Goal: Task Accomplishment & Management: Use online tool/utility

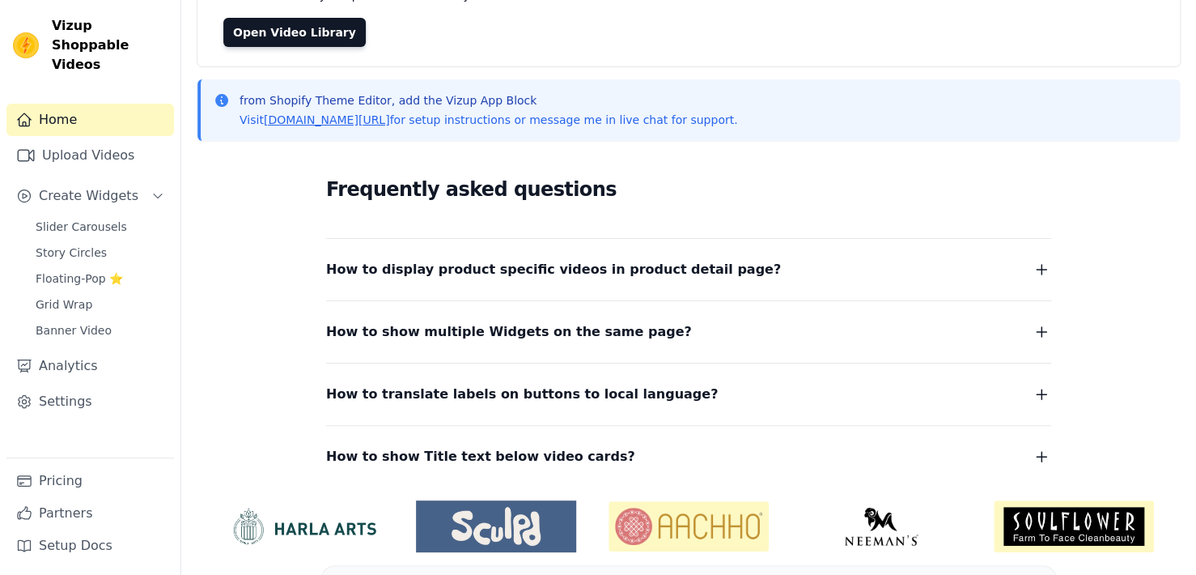
scroll to position [195, 0]
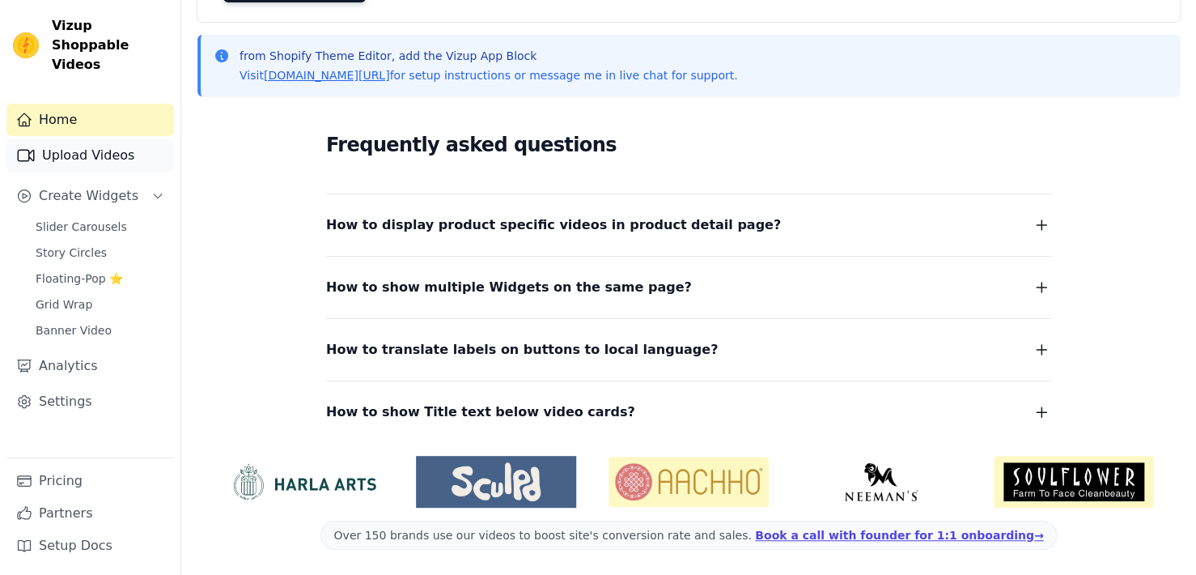
click at [95, 144] on link "Upload Videos" at bounding box center [90, 155] width 168 height 32
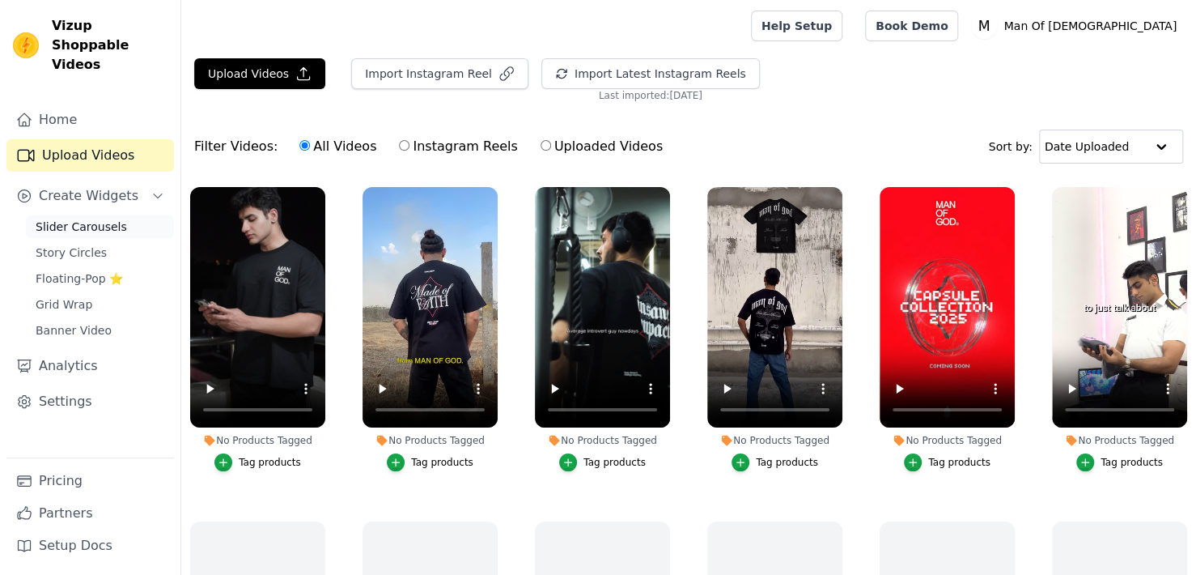
click at [108, 218] on span "Slider Carousels" at bounding box center [81, 226] width 91 height 16
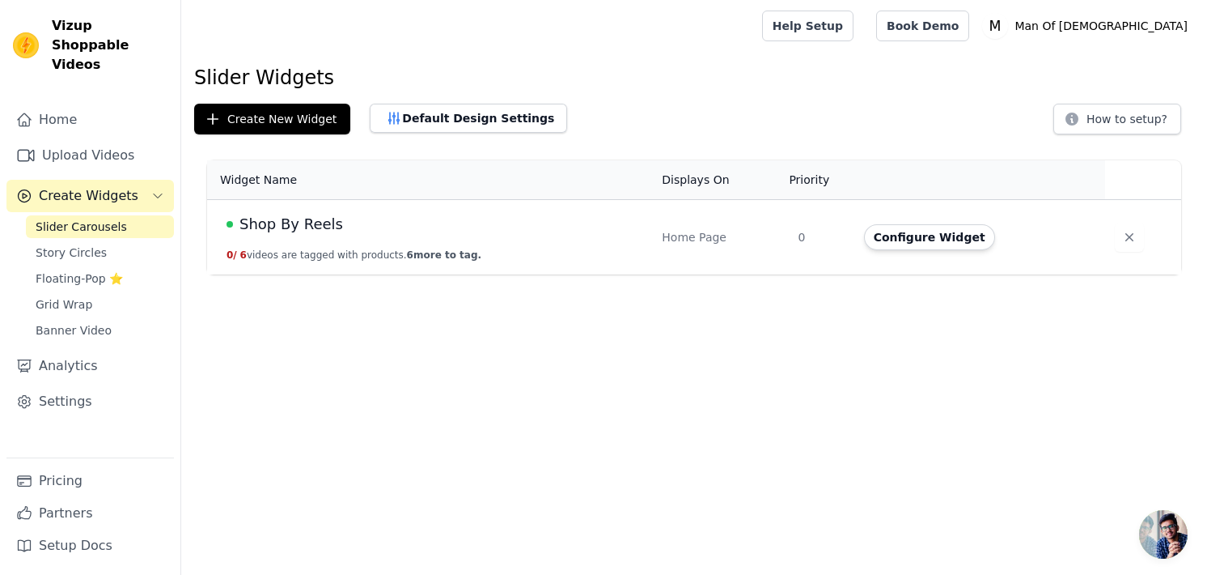
click at [539, 238] on td "Shop By Reels 0 / 6 videos are tagged with products. 6 more to tag." at bounding box center [429, 237] width 445 height 75
click at [901, 231] on button "Configure Widget" at bounding box center [929, 237] width 131 height 26
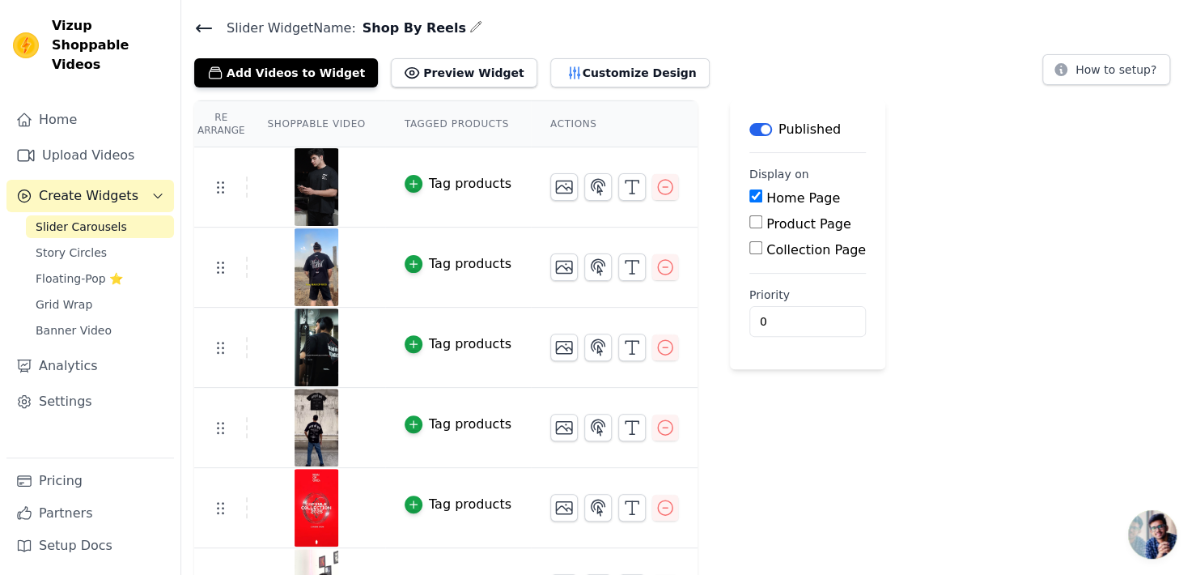
scroll to position [99, 0]
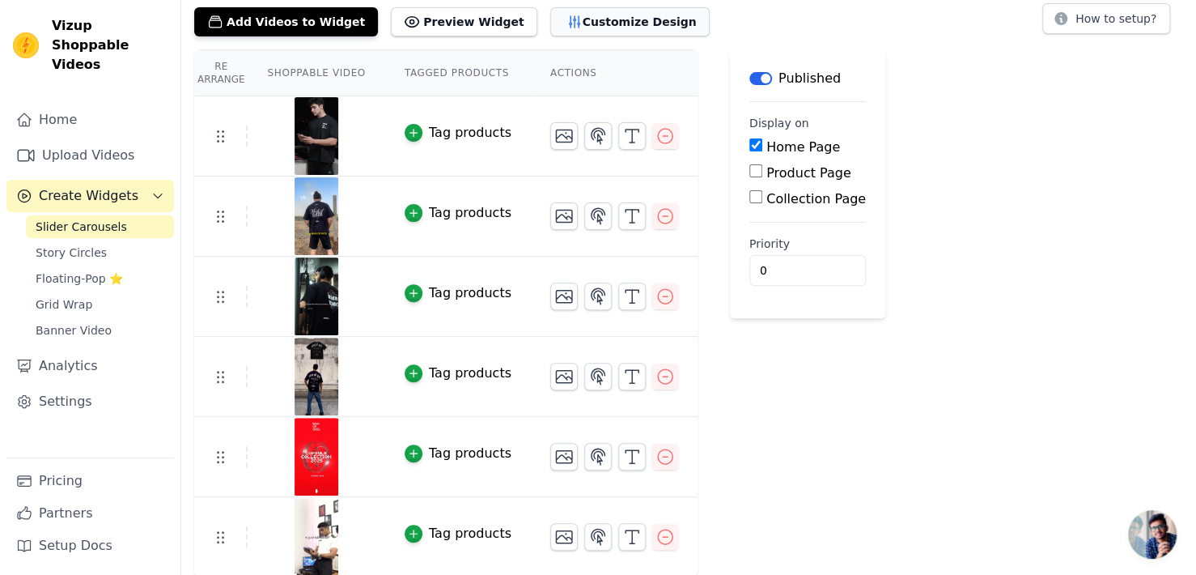
click at [562, 27] on button "Customize Design" at bounding box center [629, 21] width 159 height 29
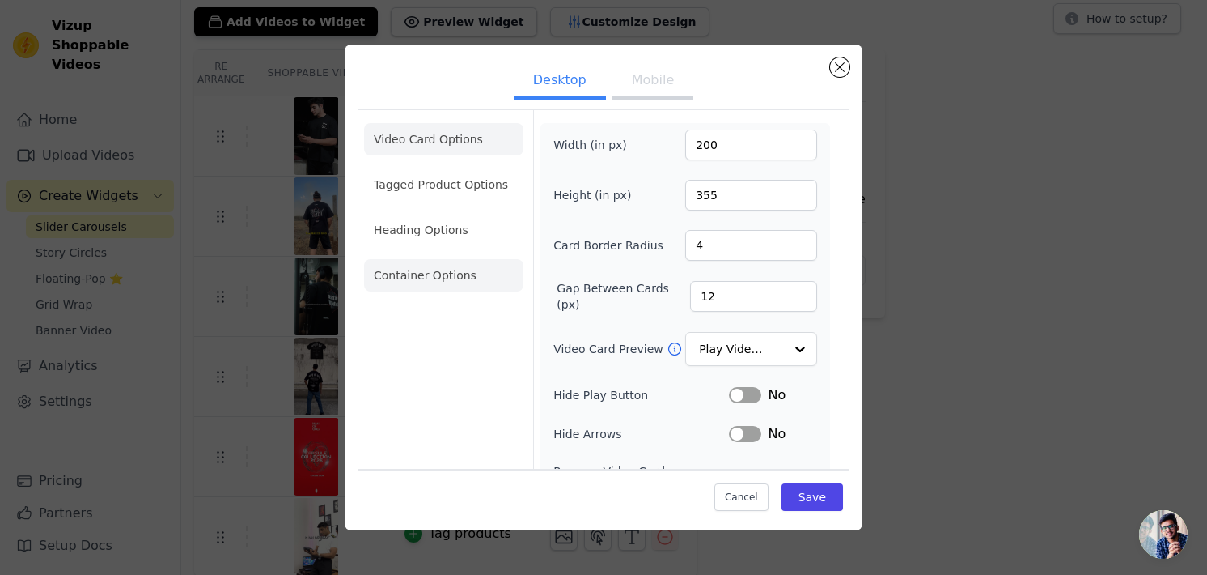
scroll to position [81, 0]
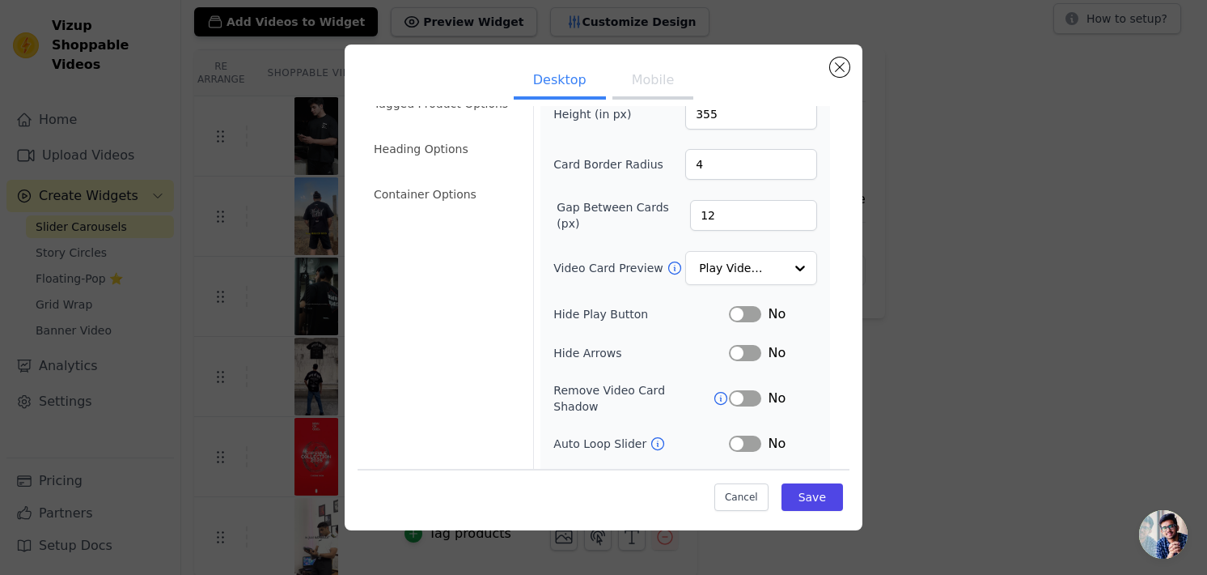
click at [851, 65] on div "Desktop Mobile Video Card Options Tagged Product Options Heading Options Contai…" at bounding box center [604, 288] width 518 height 486
click at [846, 66] on button "Close modal" at bounding box center [839, 66] width 19 height 19
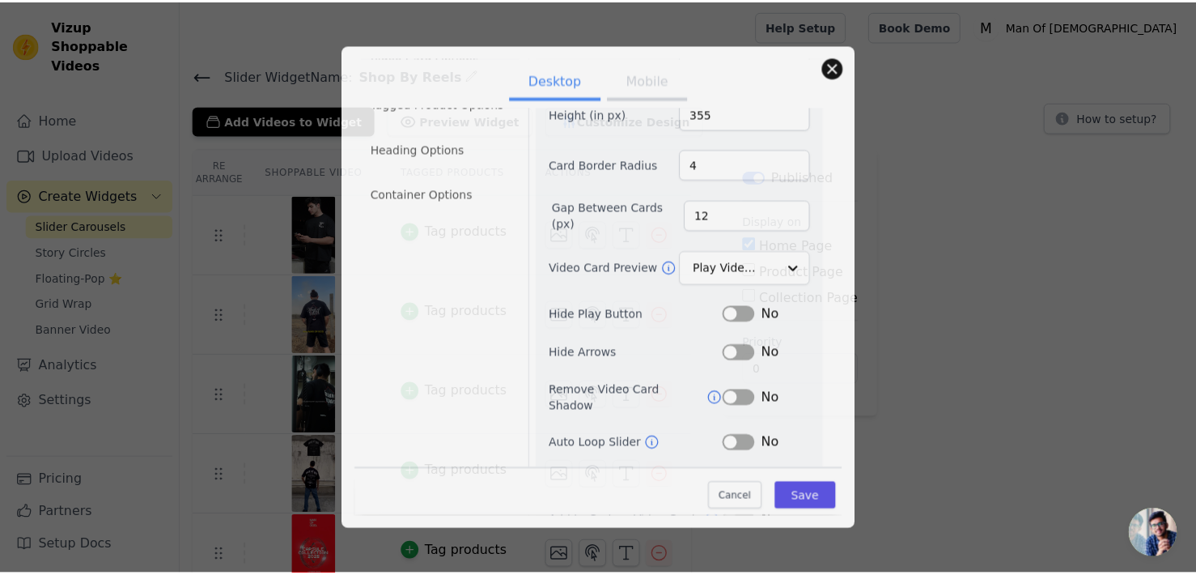
scroll to position [99, 0]
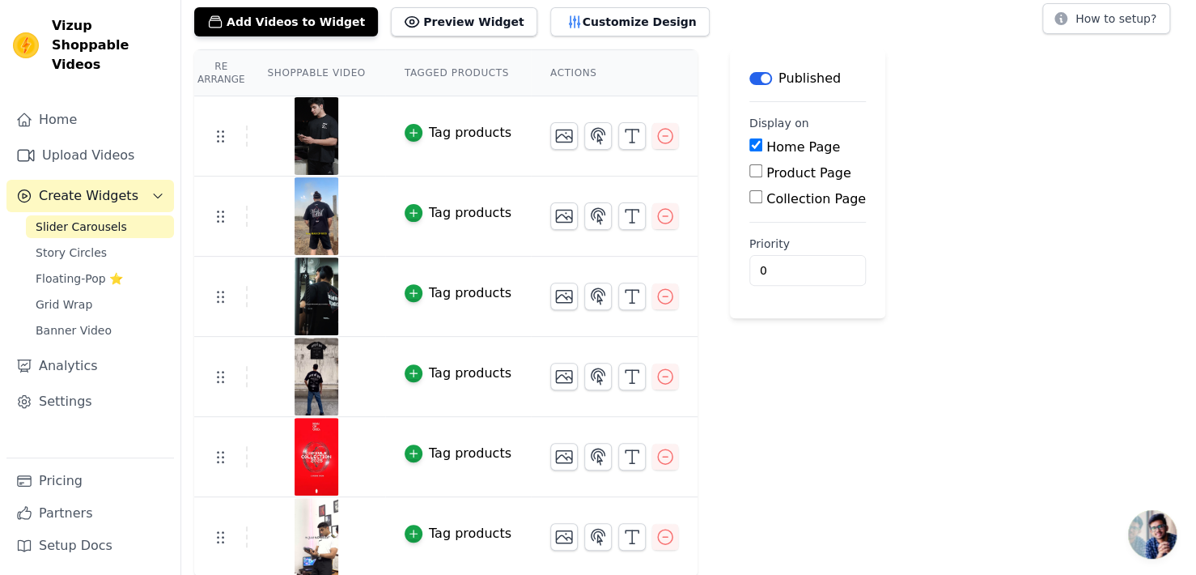
click at [318, 136] on img at bounding box center [316, 136] width 45 height 78
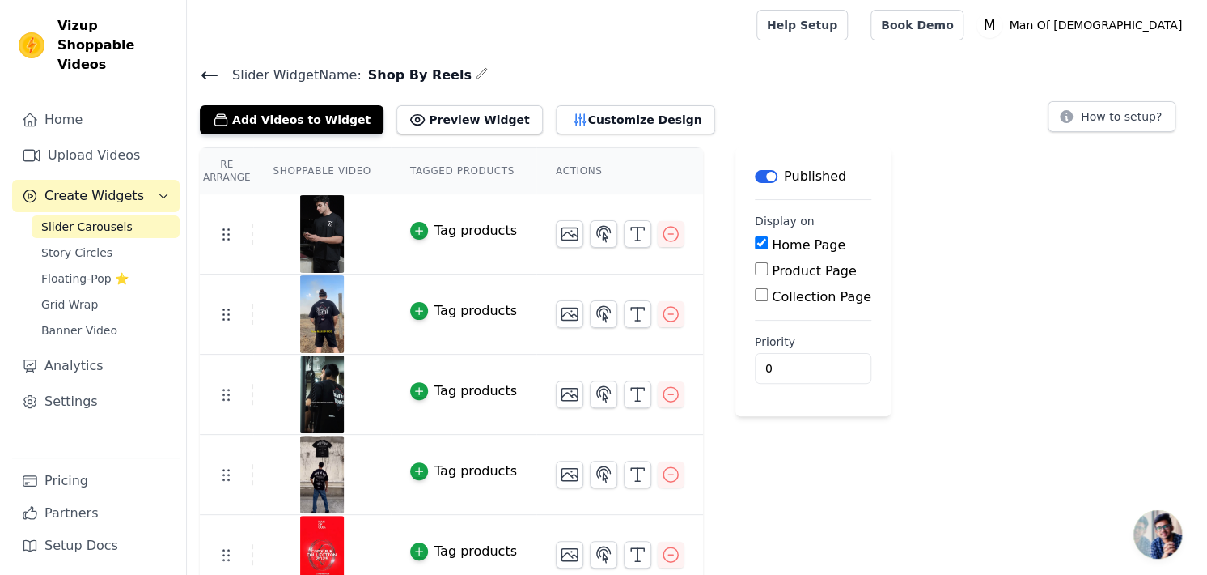
scroll to position [0, 0]
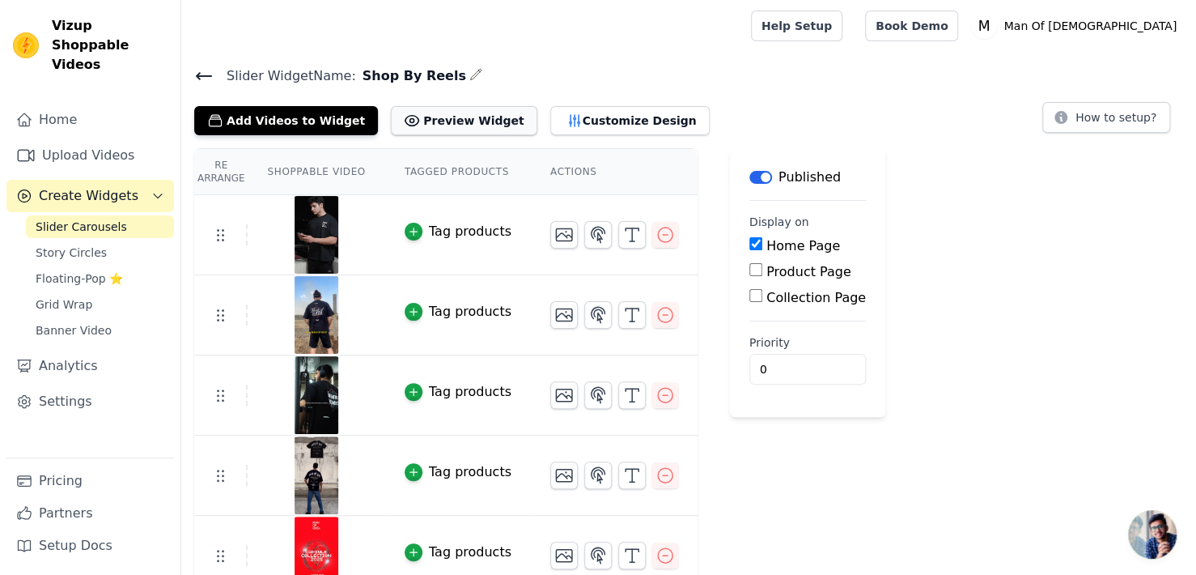
click at [431, 117] on button "Preview Widget" at bounding box center [464, 120] width 146 height 29
click at [561, 117] on button "Customize Design" at bounding box center [629, 120] width 159 height 29
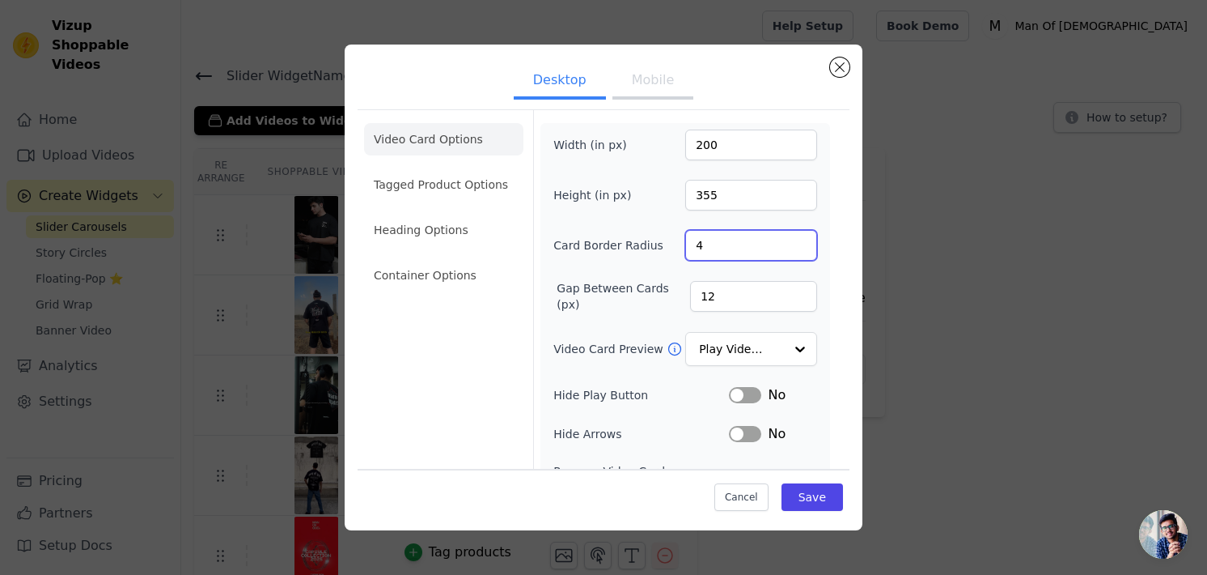
click at [766, 244] on input "4" at bounding box center [751, 245] width 132 height 31
type input "0"
click at [817, 499] on button "Save" at bounding box center [813, 497] width 62 height 28
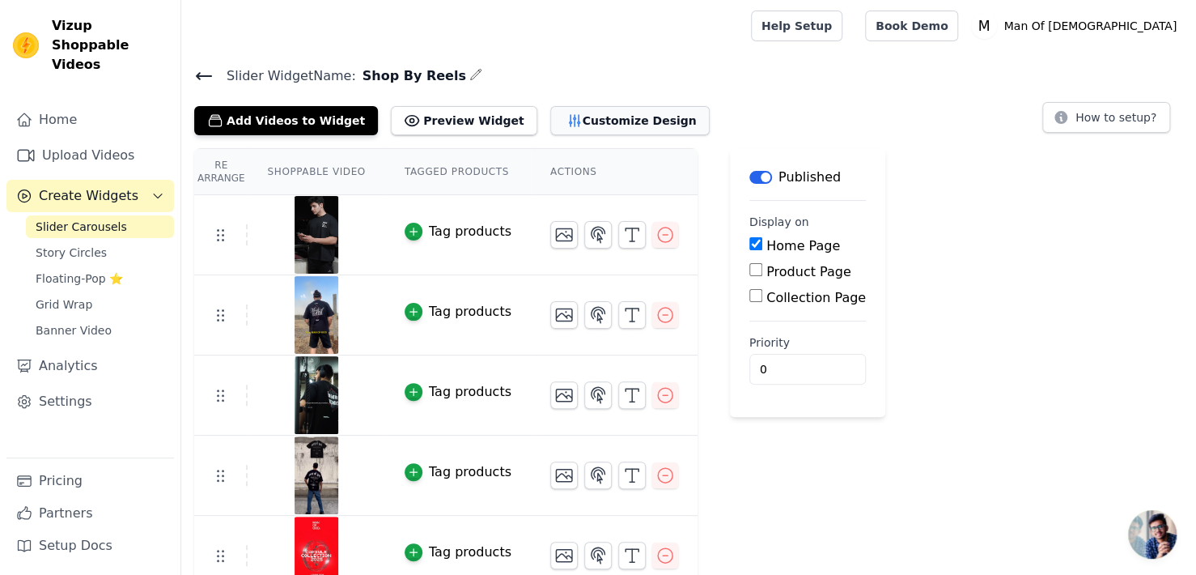
click at [578, 117] on button "Customize Design" at bounding box center [629, 120] width 159 height 29
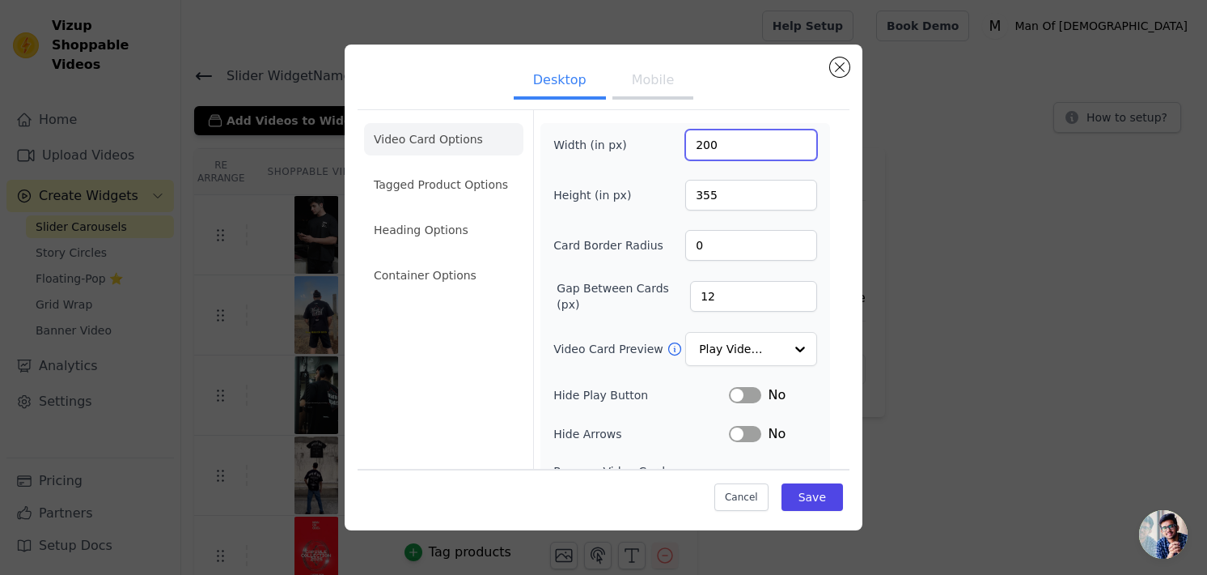
click at [761, 155] on input "200" at bounding box center [751, 144] width 132 height 31
drag, startPoint x: 761, startPoint y: 155, endPoint x: 673, endPoint y: 154, distance: 87.4
click at [673, 154] on div "Width (in px) 200" at bounding box center [686, 144] width 264 height 31
click at [749, 144] on input "200" at bounding box center [751, 144] width 132 height 31
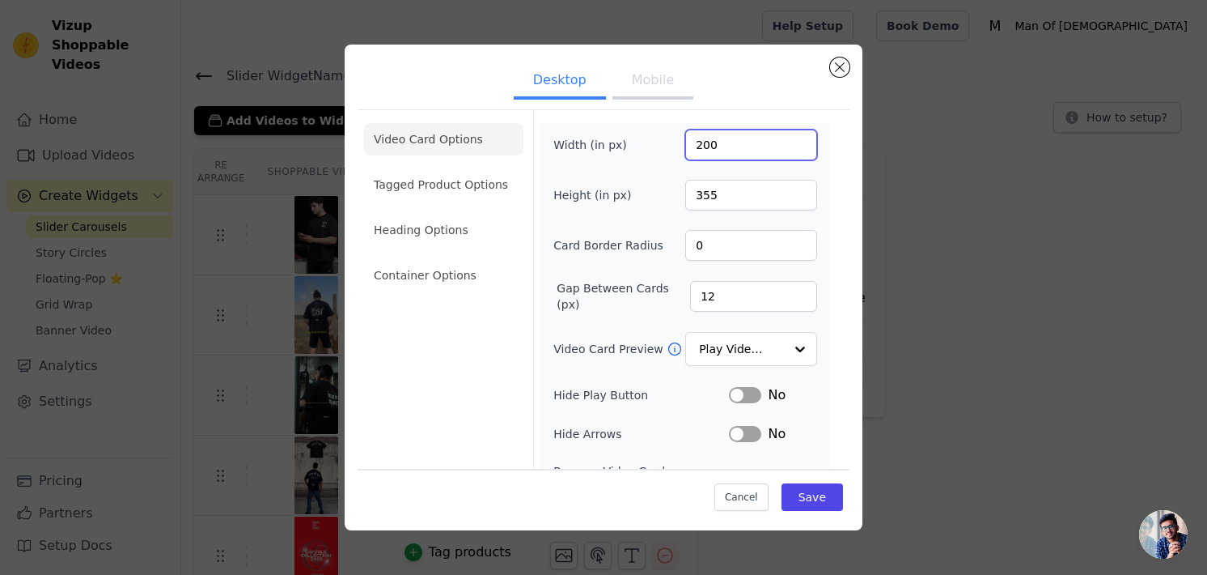
drag, startPoint x: 749, startPoint y: 144, endPoint x: 673, endPoint y: 151, distance: 76.4
click at [673, 151] on div "Width (in px) 200" at bounding box center [686, 144] width 264 height 31
type input "300"
drag, startPoint x: 724, startPoint y: 191, endPoint x: 664, endPoint y: 195, distance: 60.8
click at [664, 195] on div "Height (in px) 355" at bounding box center [686, 195] width 264 height 31
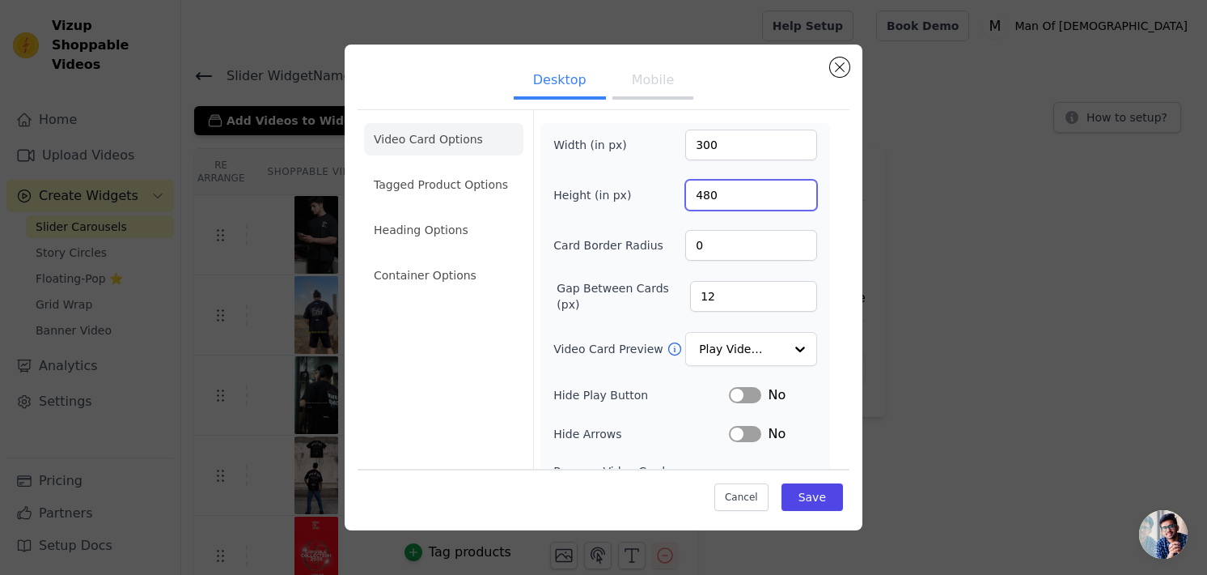
drag, startPoint x: 753, startPoint y: 198, endPoint x: 660, endPoint y: 197, distance: 92.3
click at [660, 197] on div "Height (in px) 480" at bounding box center [686, 195] width 264 height 31
type input "525"
click at [797, 503] on button "Save" at bounding box center [813, 497] width 62 height 28
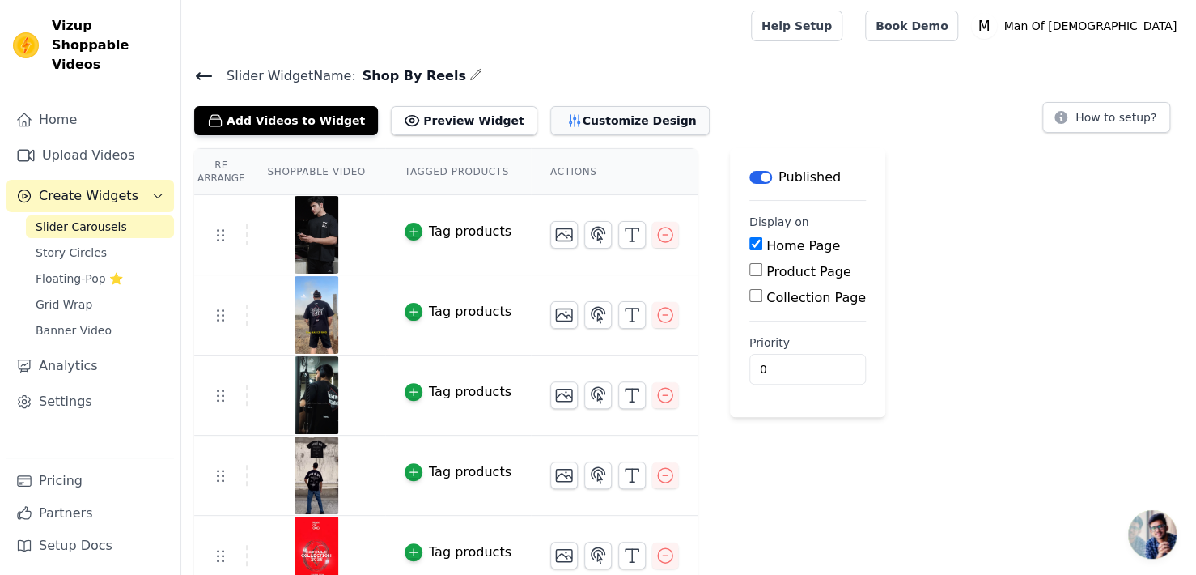
click at [569, 125] on icon "button" at bounding box center [574, 120] width 11 height 11
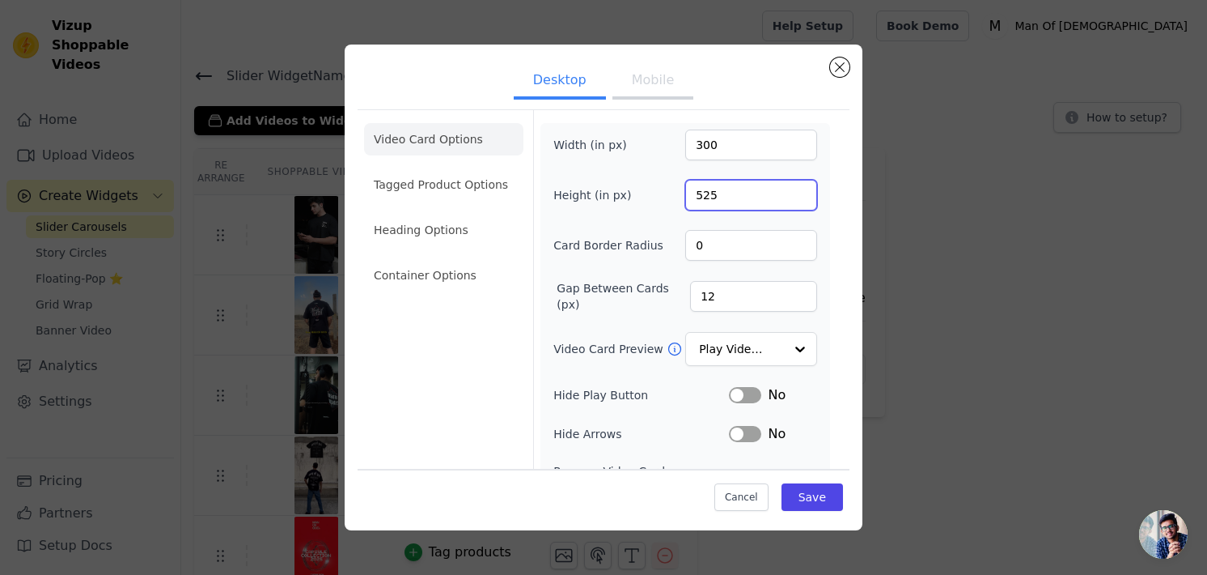
drag, startPoint x: 766, startPoint y: 200, endPoint x: 693, endPoint y: 227, distance: 77.9
click at [693, 227] on div "Width (in px) 300 Height (in px) 525 Card Border Radius 0 Gap Between Cards (px…" at bounding box center [686, 370] width 264 height 482
type input "510"
click at [816, 503] on button "Save" at bounding box center [813, 497] width 62 height 28
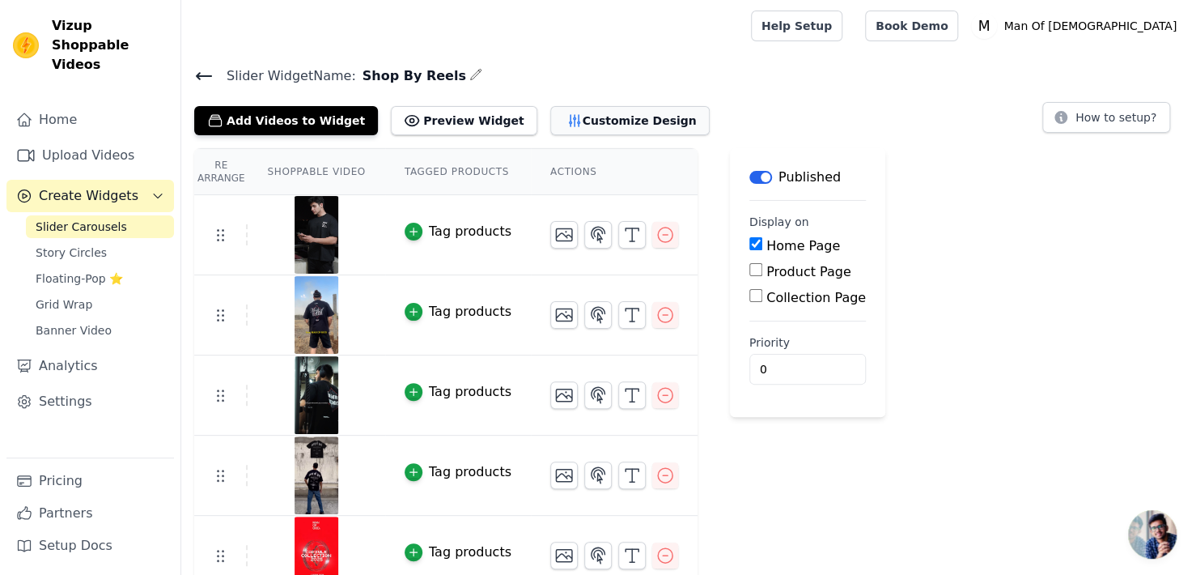
click at [554, 124] on button "Customize Design" at bounding box center [629, 120] width 159 height 29
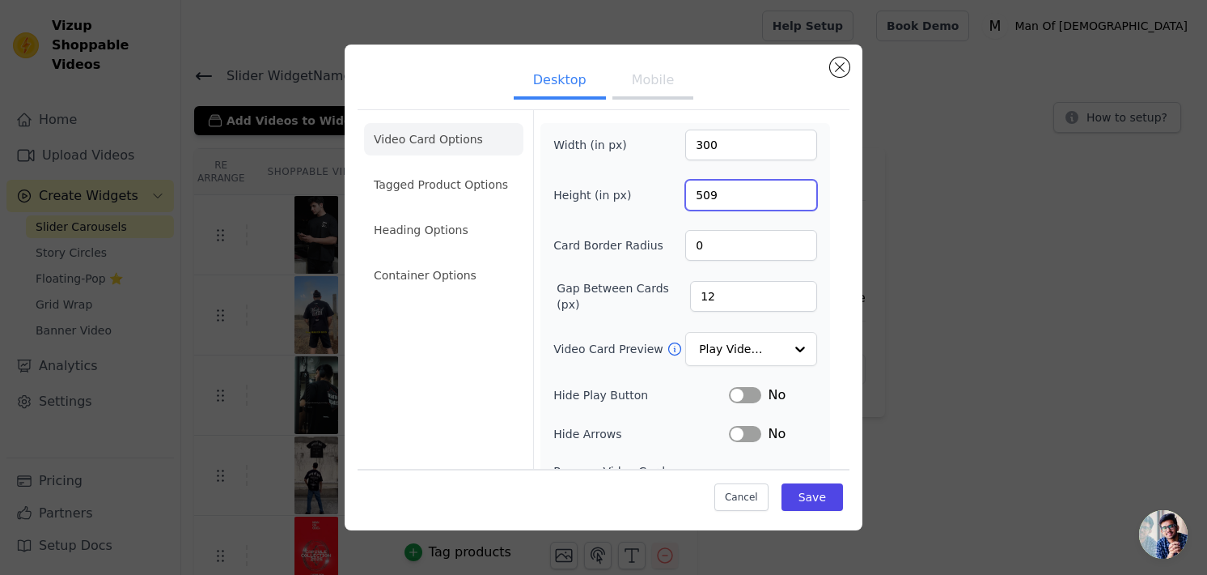
click at [788, 198] on input "509" at bounding box center [751, 195] width 132 height 31
click at [788, 198] on input "508" at bounding box center [751, 195] width 132 height 31
click at [788, 198] on input "507" at bounding box center [751, 195] width 132 height 31
click at [788, 198] on input "506" at bounding box center [751, 195] width 132 height 31
type input "505"
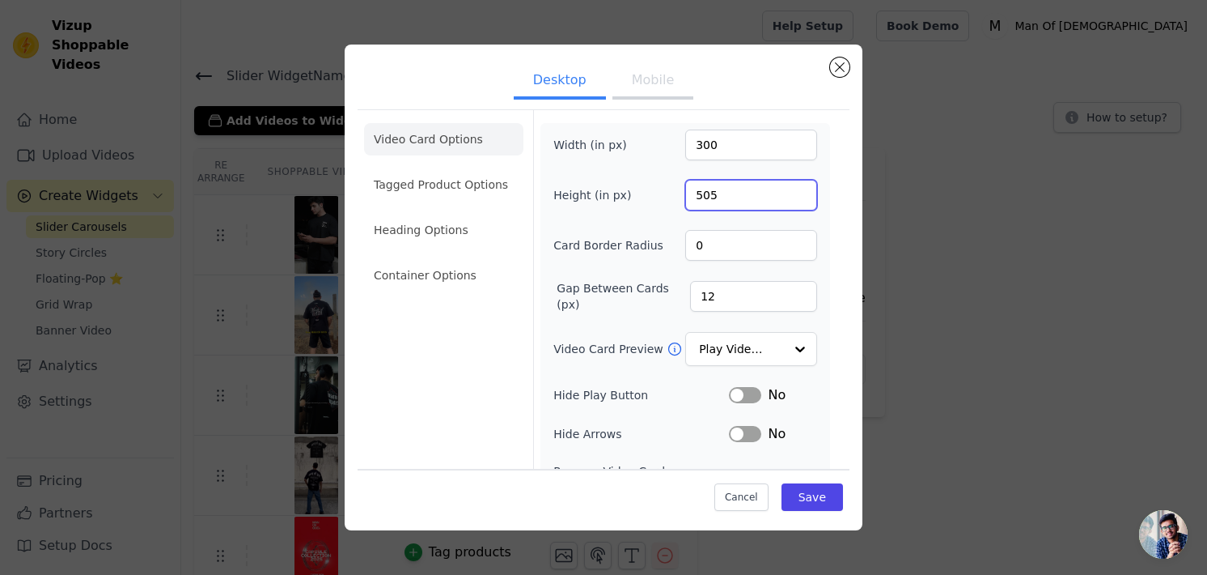
click at [788, 198] on input "505" at bounding box center [751, 195] width 132 height 31
click at [803, 493] on button "Save" at bounding box center [813, 497] width 62 height 28
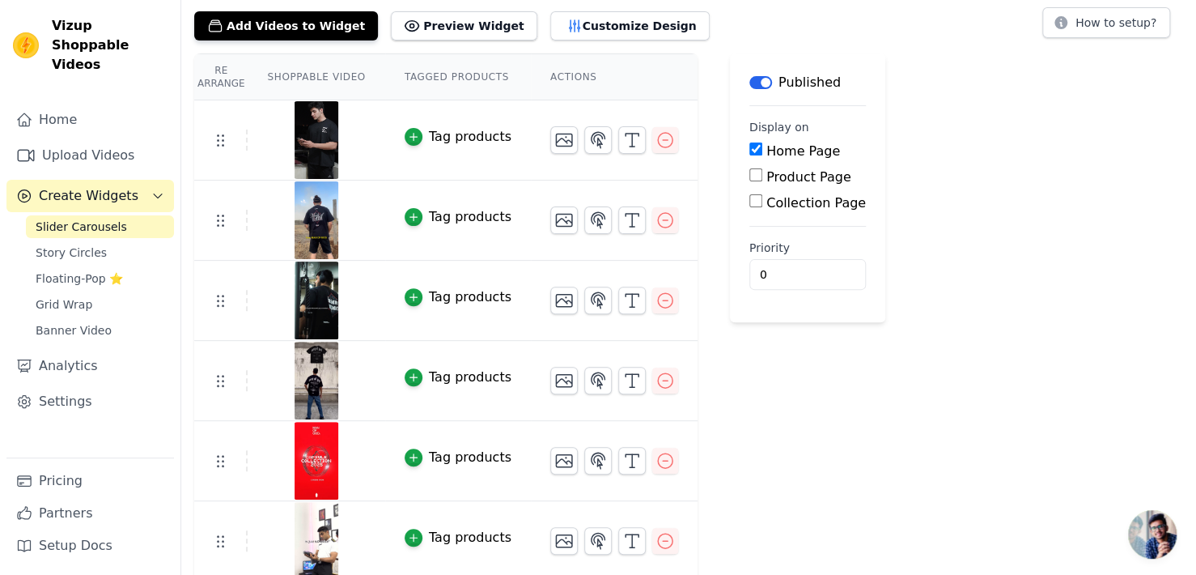
scroll to position [99, 0]
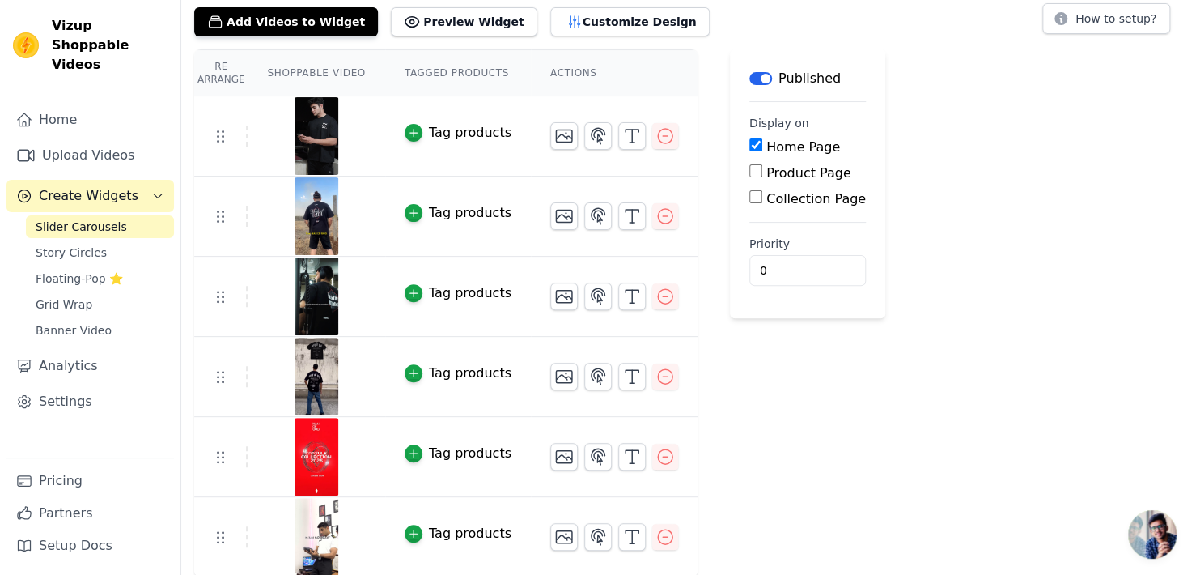
click at [320, 138] on img at bounding box center [316, 136] width 45 height 78
click at [429, 126] on div "Tag products" at bounding box center [470, 132] width 83 height 19
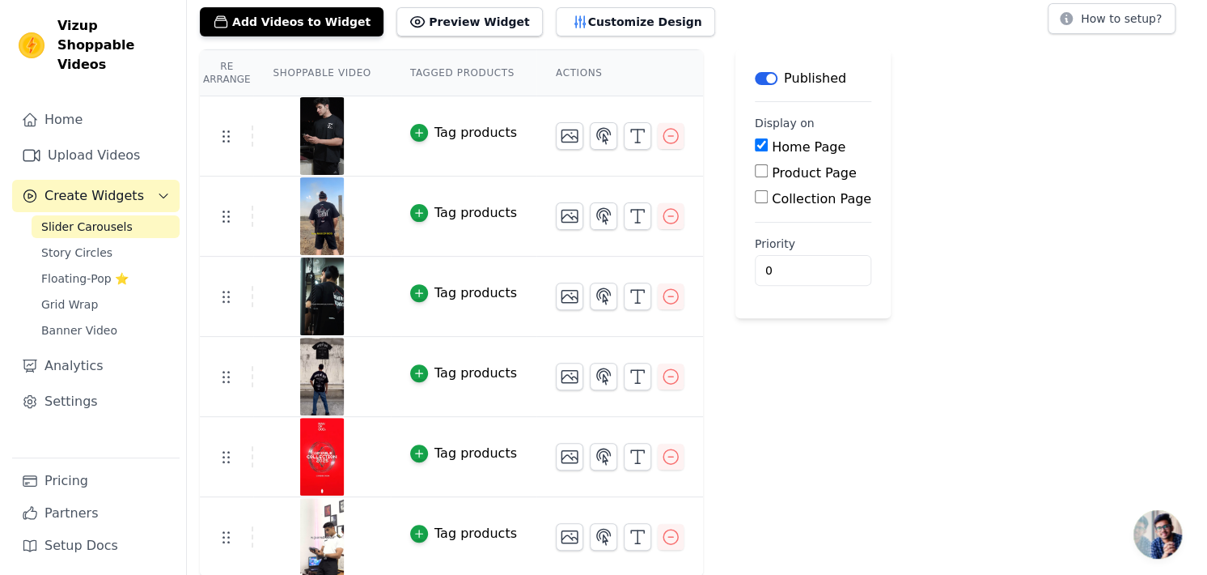
scroll to position [0, 0]
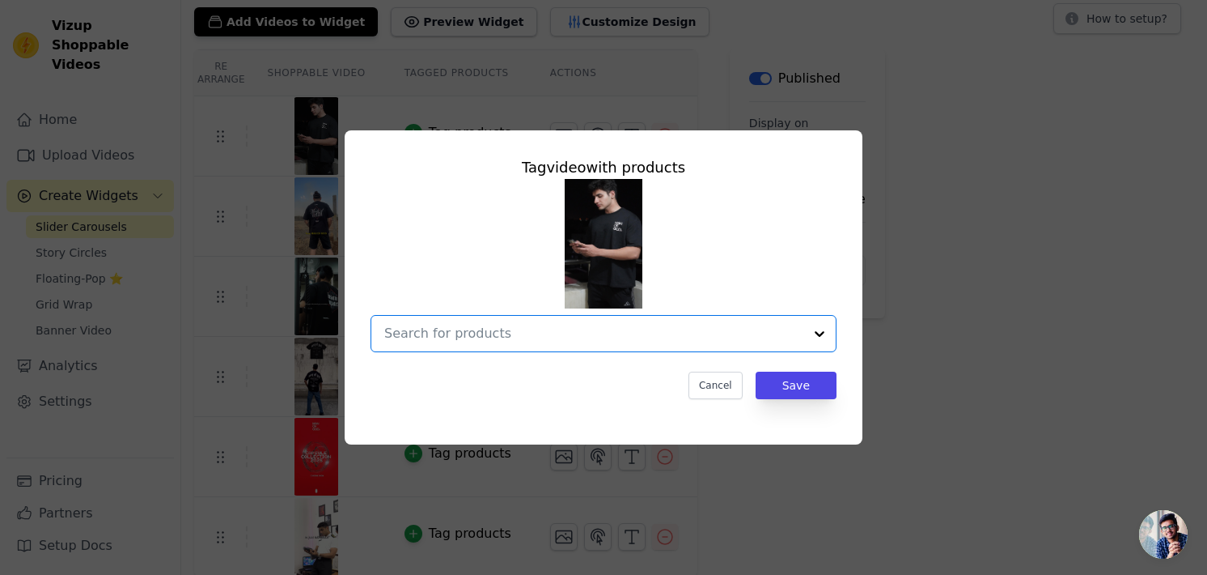
click at [593, 332] on input "text" at bounding box center [593, 333] width 419 height 19
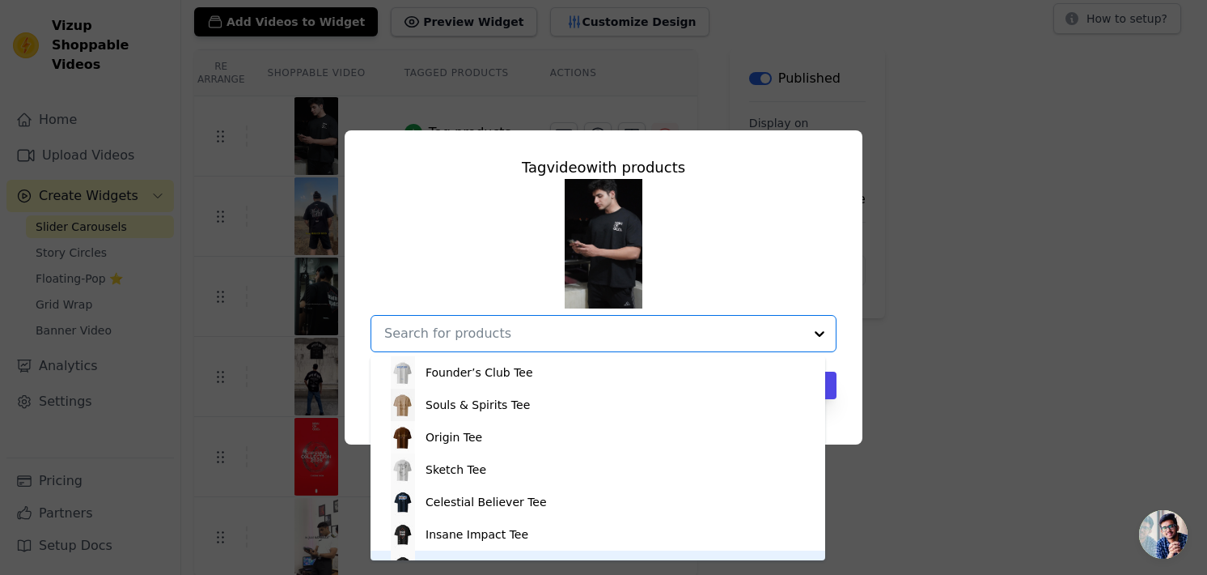
scroll to position [346, 0]
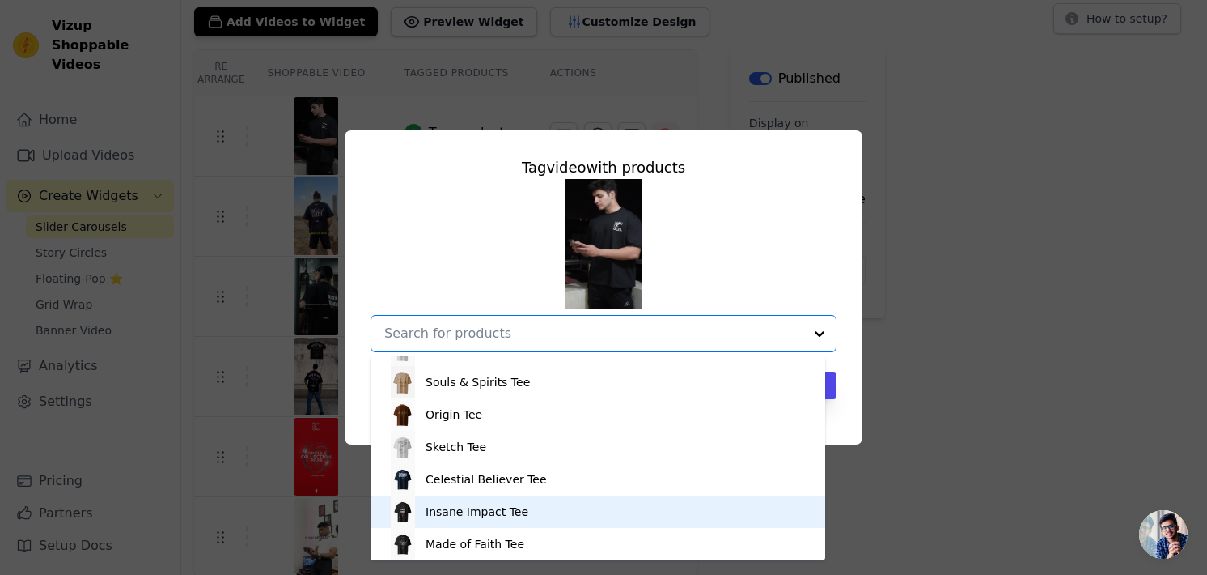
click at [505, 514] on div "Insane Impact Tee" at bounding box center [477, 511] width 103 height 16
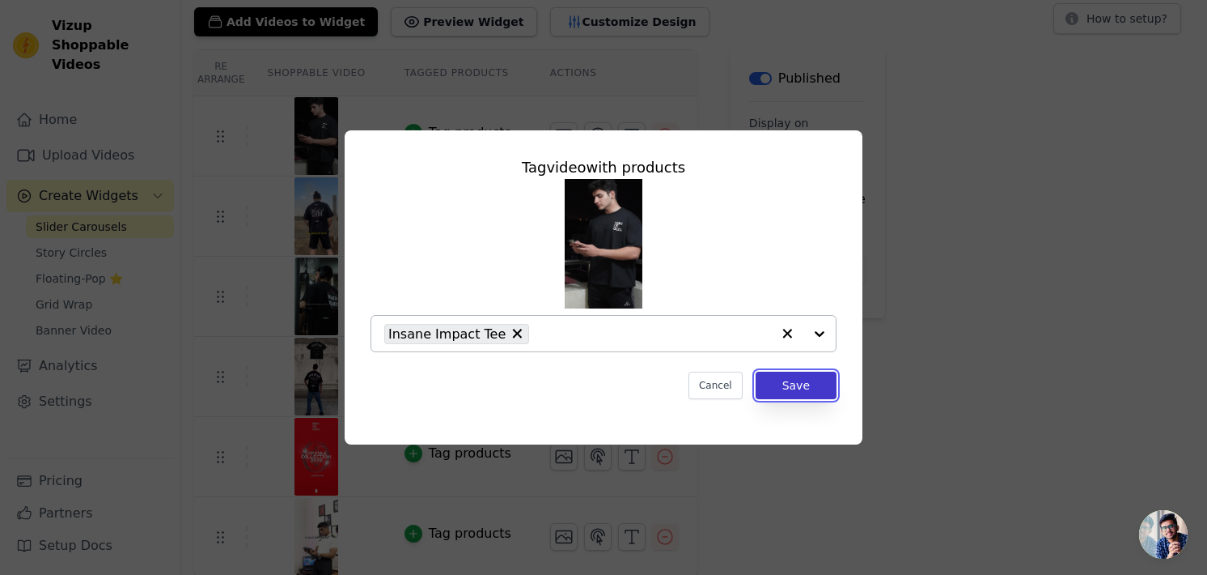
click at [797, 385] on button "Save" at bounding box center [796, 385] width 81 height 28
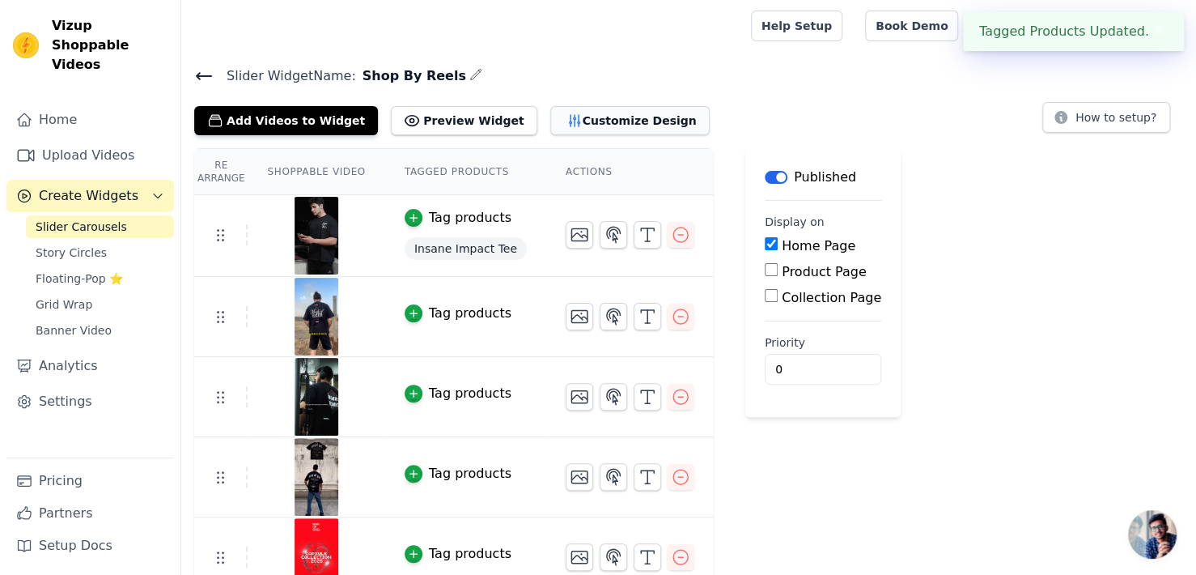
click at [550, 117] on button "Customize Design" at bounding box center [629, 120] width 159 height 29
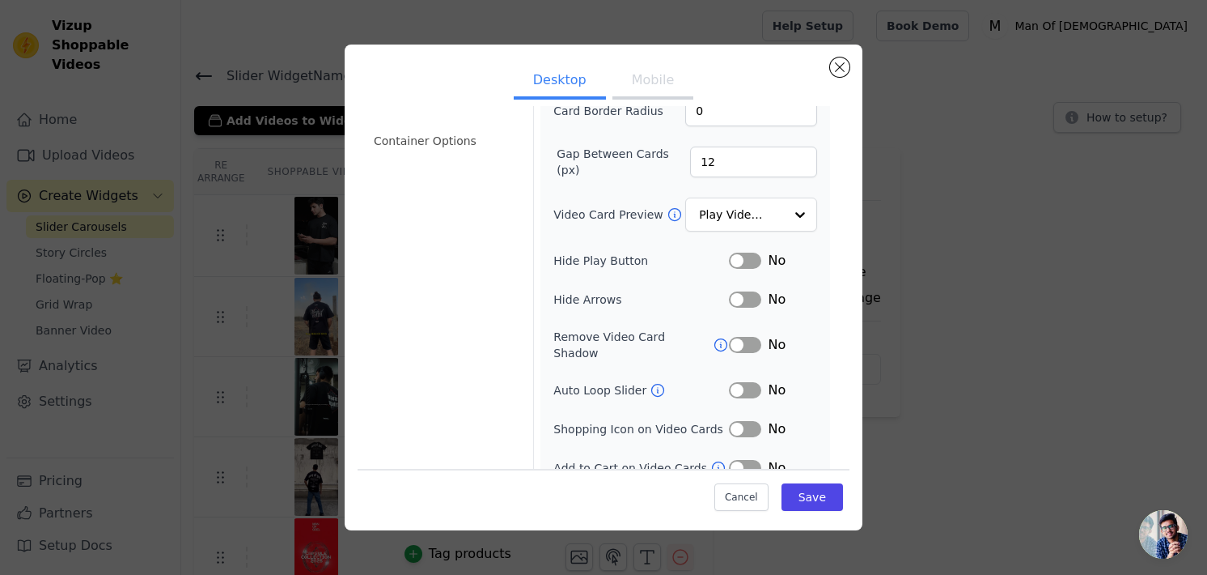
scroll to position [139, 0]
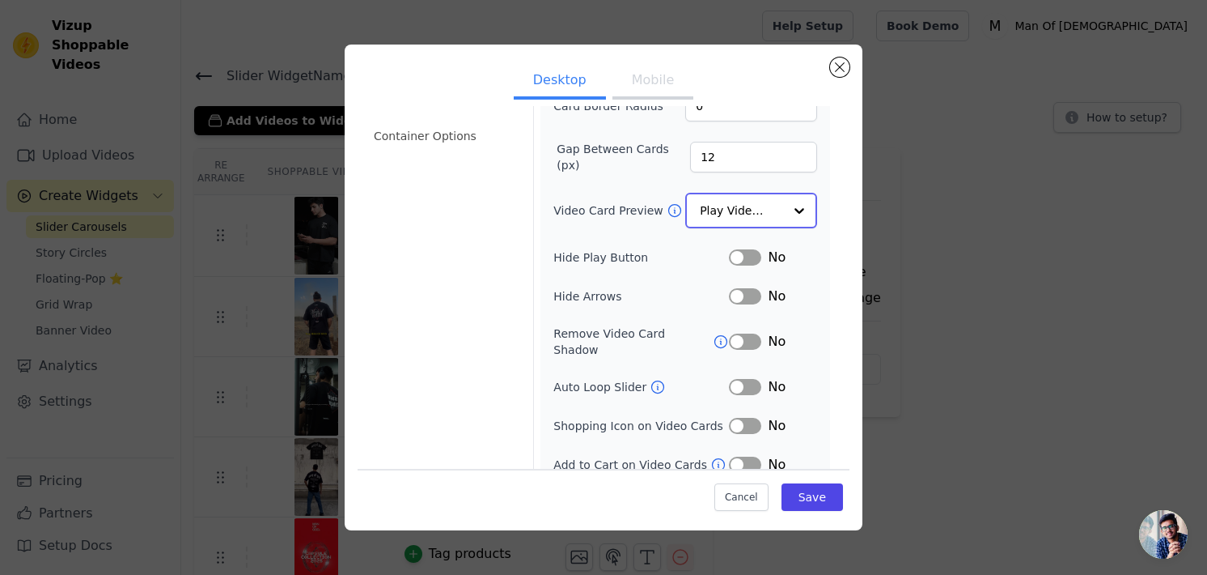
click at [748, 203] on input "Video Card Preview" at bounding box center [741, 210] width 83 height 32
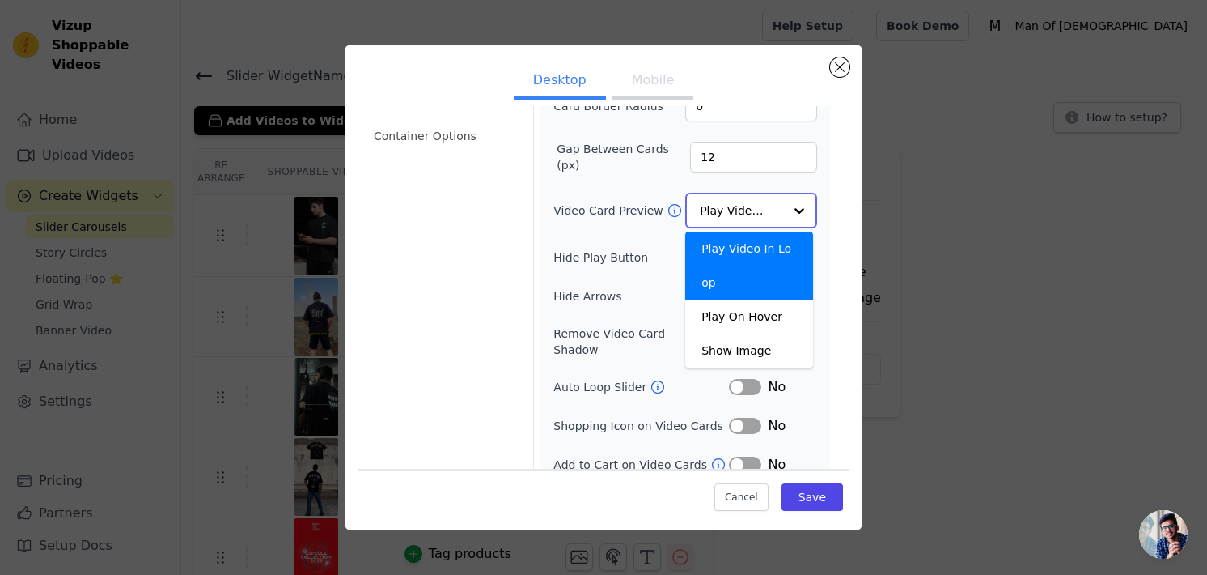
click at [748, 203] on input "Video Card Preview" at bounding box center [741, 210] width 83 height 32
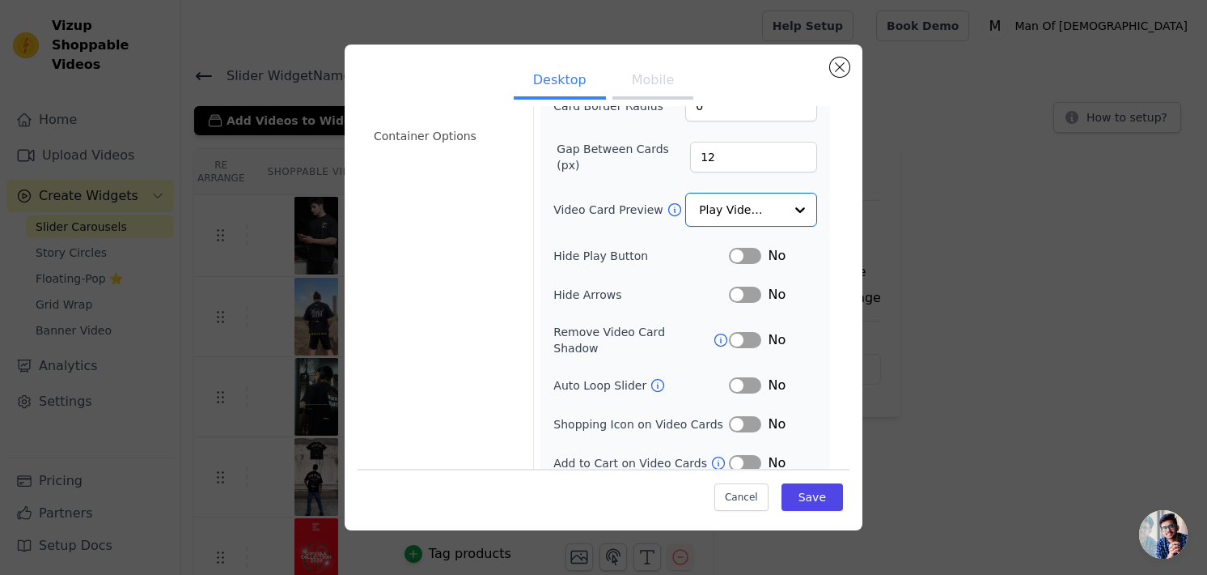
click at [732, 416] on button "Label" at bounding box center [745, 424] width 32 height 16
click at [803, 490] on button "Save" at bounding box center [813, 497] width 62 height 28
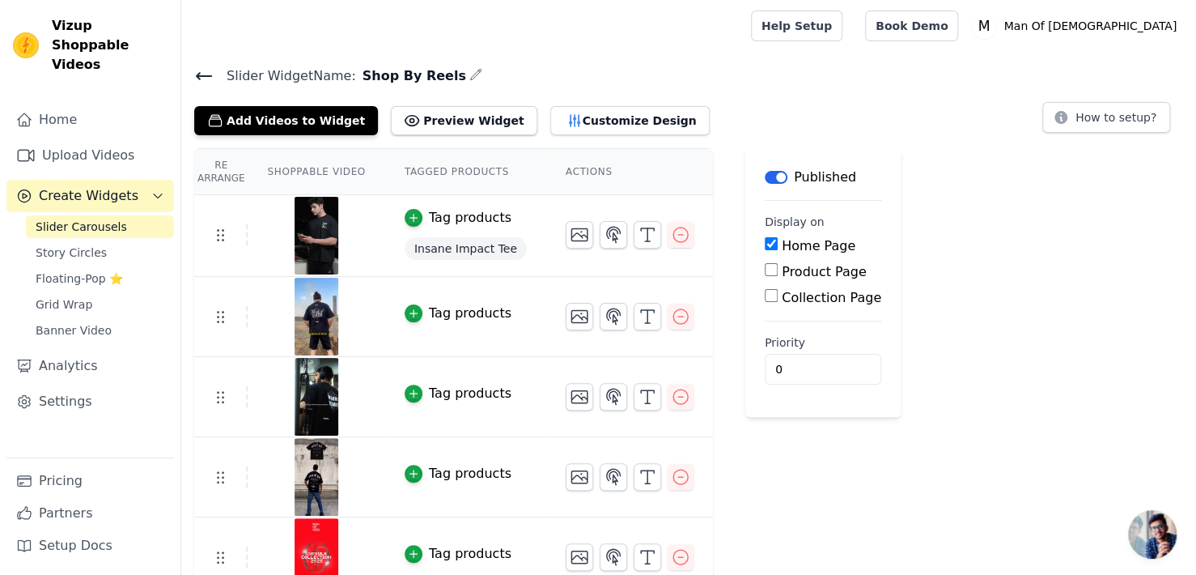
click at [411, 308] on button "Tag products" at bounding box center [458, 312] width 107 height 19
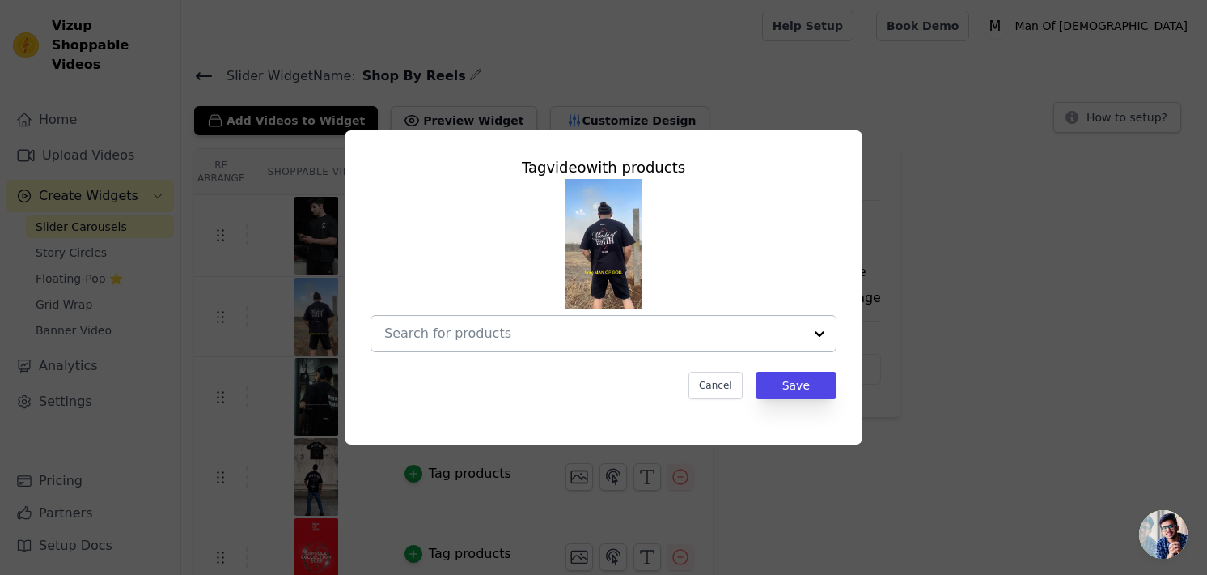
click at [582, 341] on input "text" at bounding box center [593, 333] width 419 height 19
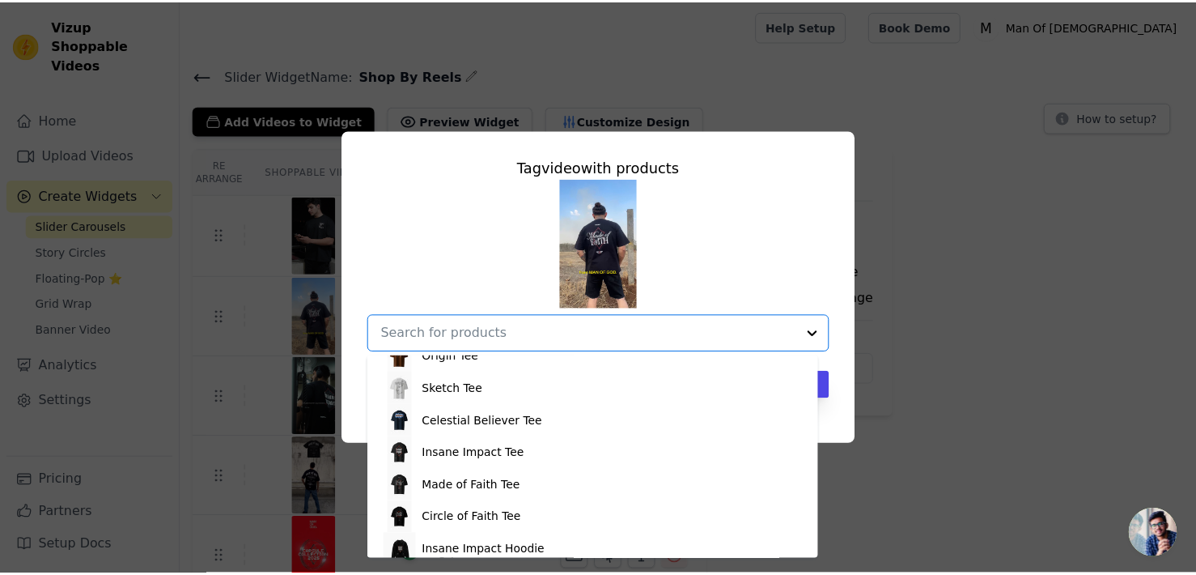
scroll to position [486, 0]
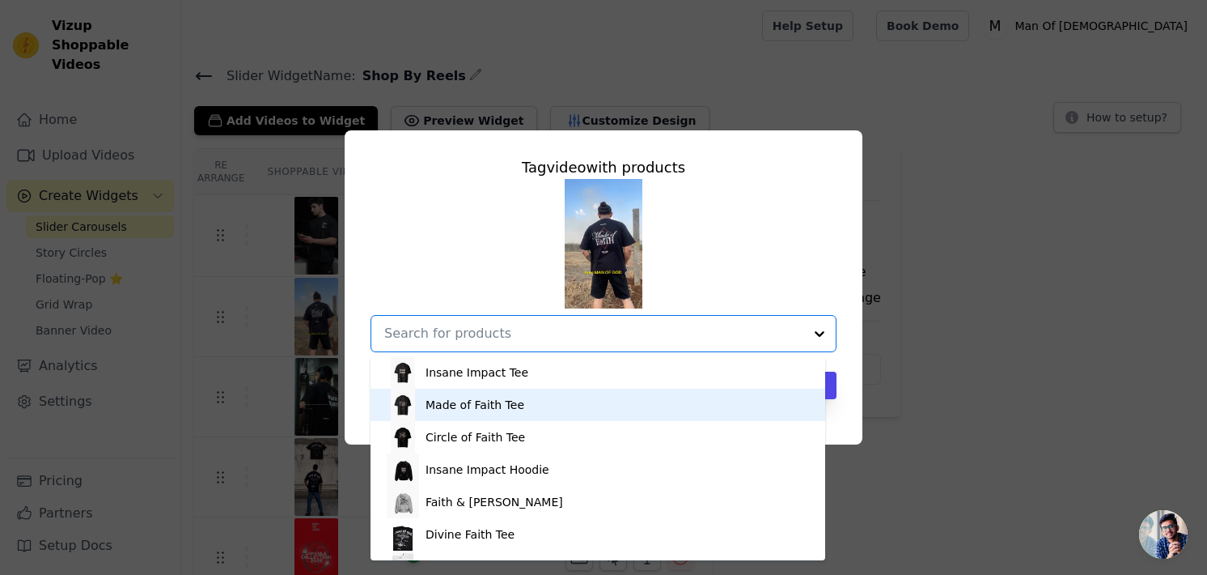
click at [519, 399] on div "Made of Faith Tee" at bounding box center [598, 404] width 422 height 32
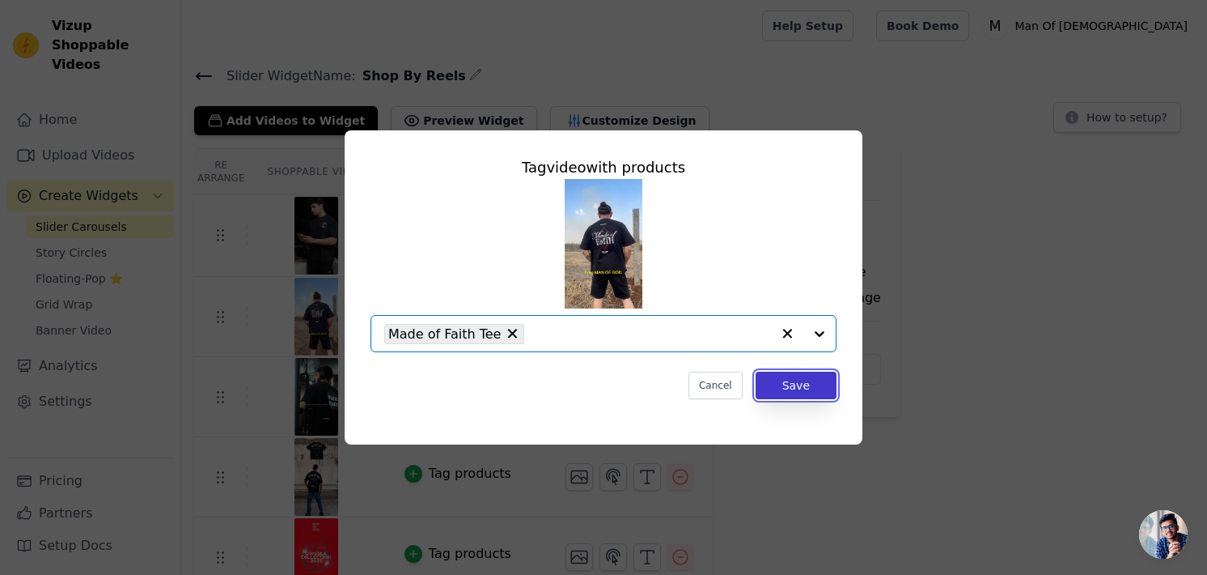
click at [790, 386] on button "Save" at bounding box center [796, 385] width 81 height 28
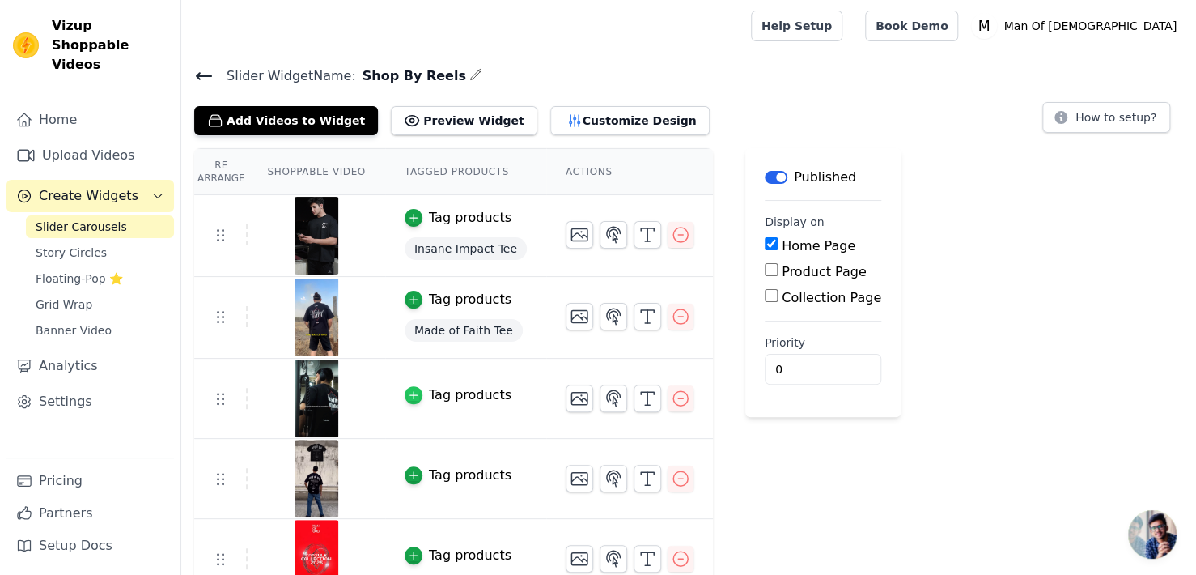
click at [408, 398] on icon "button" at bounding box center [413, 394] width 11 height 11
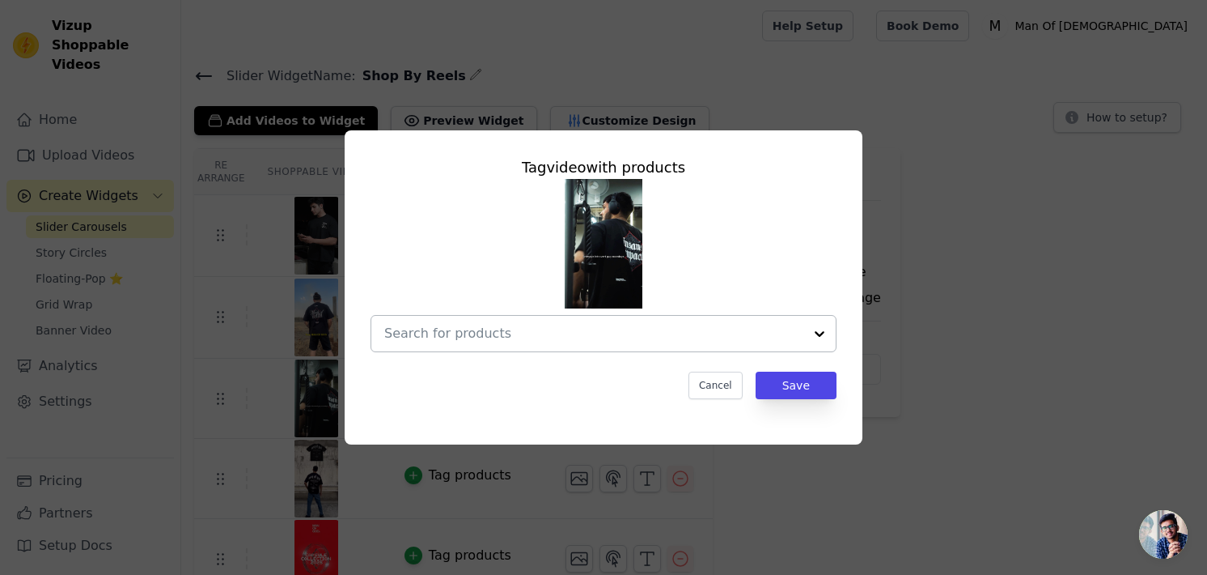
click at [499, 347] on div at bounding box center [593, 334] width 419 height 36
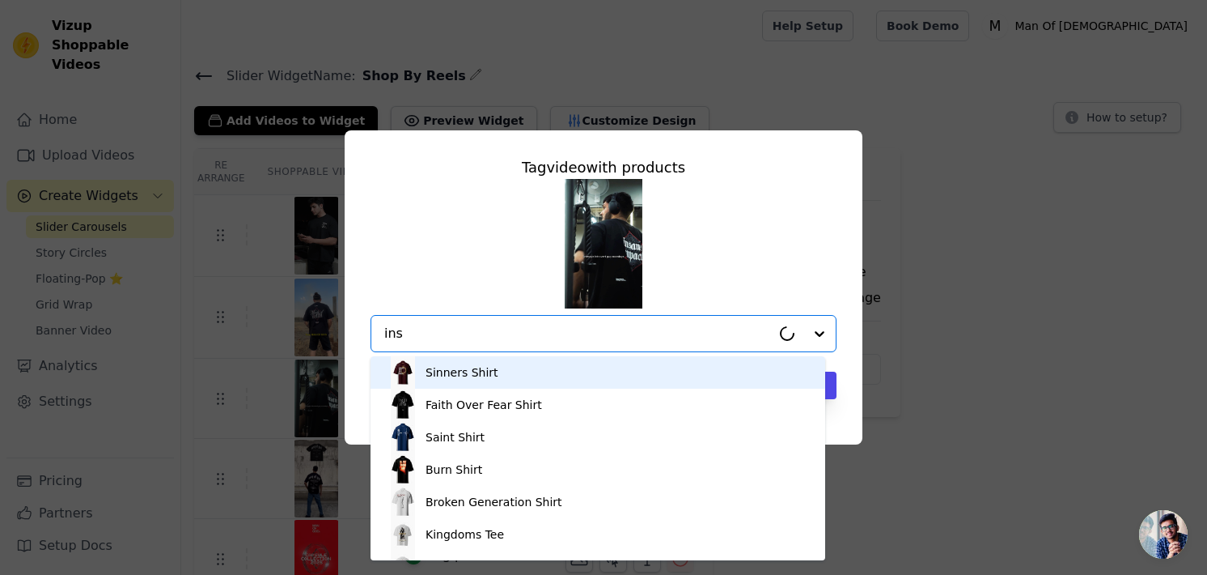
type input "insa"
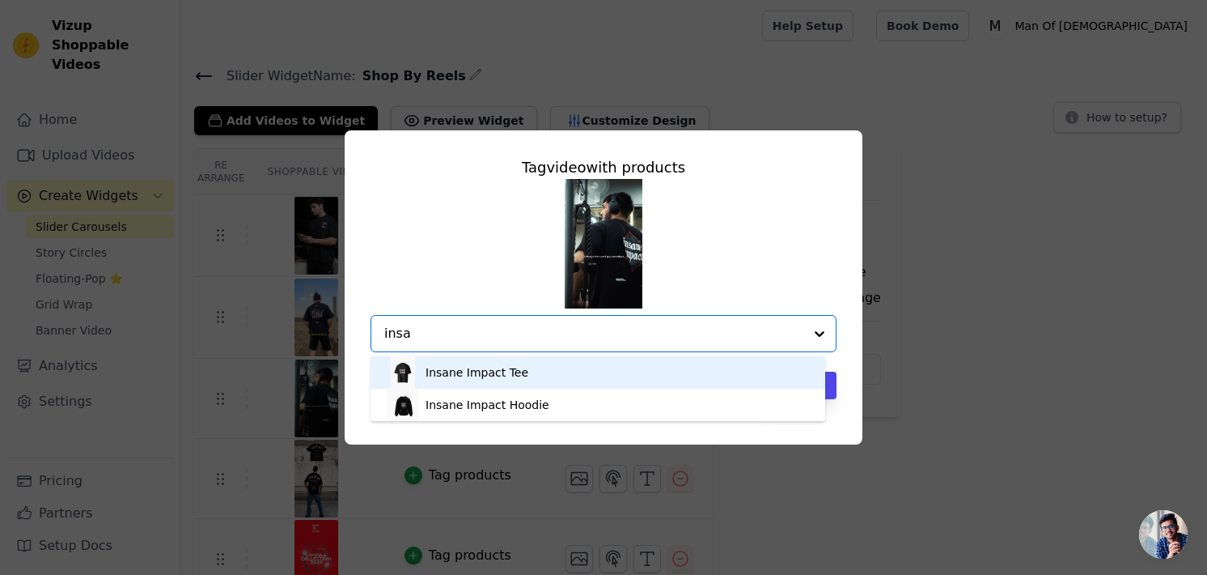
click at [563, 371] on div "Insane Impact Tee" at bounding box center [598, 372] width 422 height 32
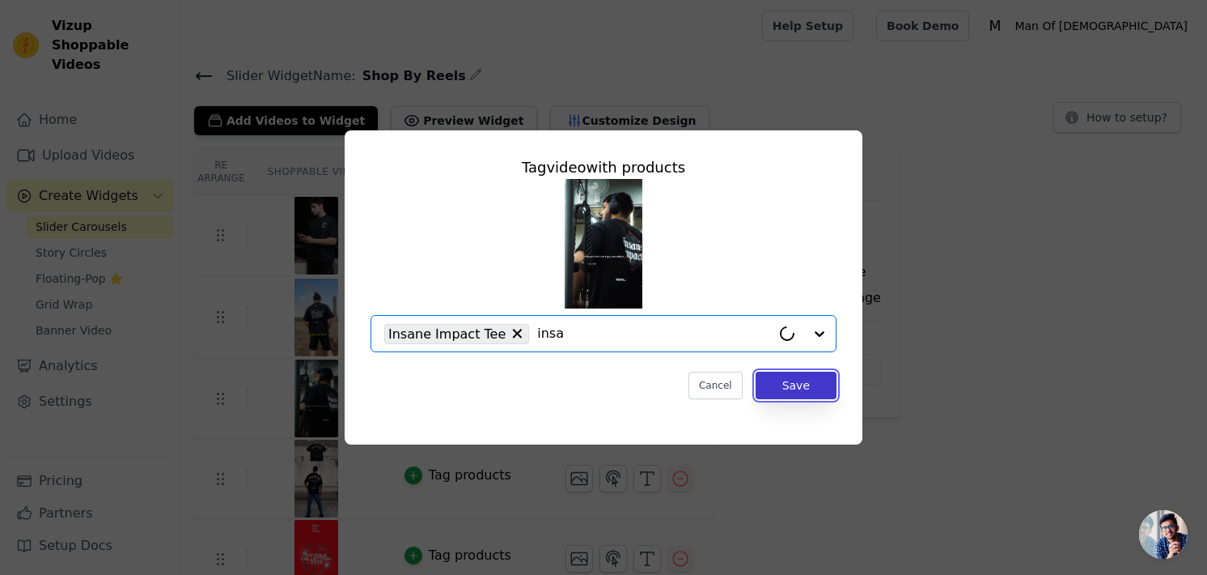
click at [798, 384] on button "Save" at bounding box center [796, 385] width 81 height 28
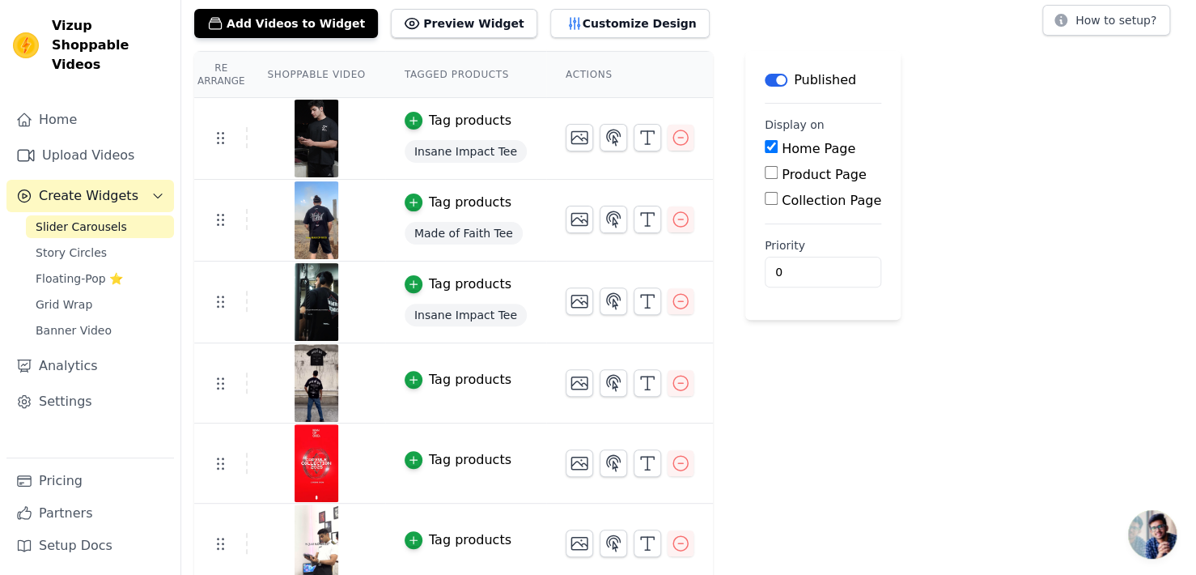
scroll to position [104, 0]
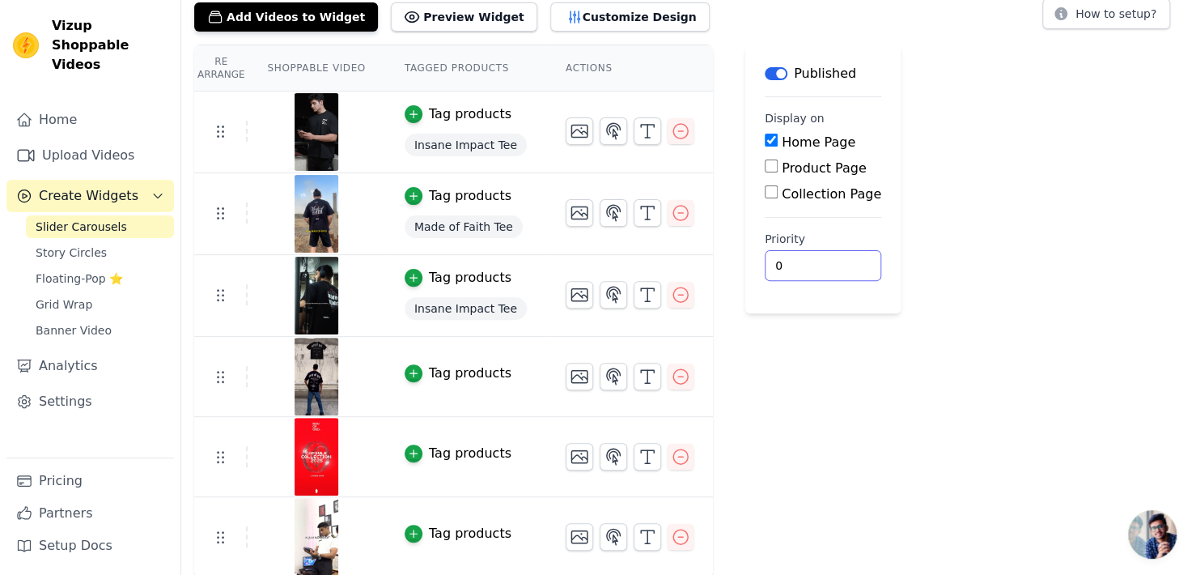
click at [1024, 528] on div "Re Arrange Shoppable Video Tagged Products Actions Tag products Insane Impact T…" at bounding box center [688, 311] width 1015 height 532
click at [795, 469] on div "Label Published Display on Home Page Product Page Collection Page Priority 0" at bounding box center [822, 311] width 155 height 532
click at [787, 423] on div "Label Published Display on Home Page Product Page Collection Page Priority 0" at bounding box center [822, 311] width 155 height 532
